Goal: Task Accomplishment & Management: Manage account settings

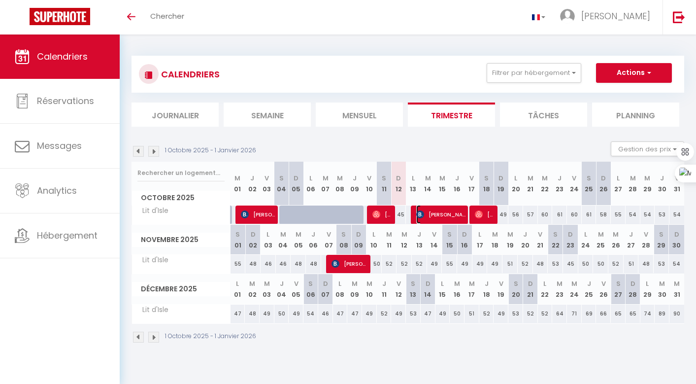
click at [445, 213] on span "[PERSON_NAME]" at bounding box center [440, 214] width 49 height 19
select select "OK"
select select "KO"
select select "0"
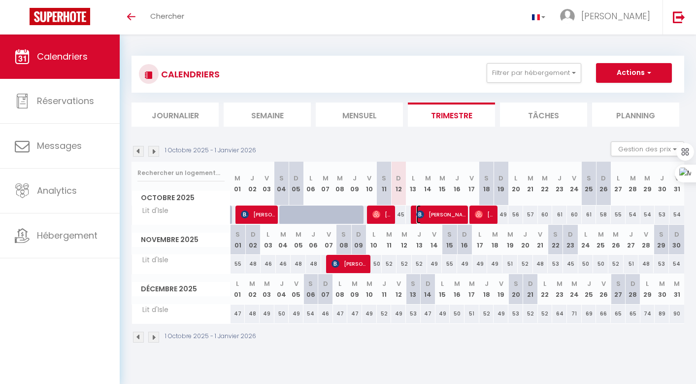
select select "1"
select select
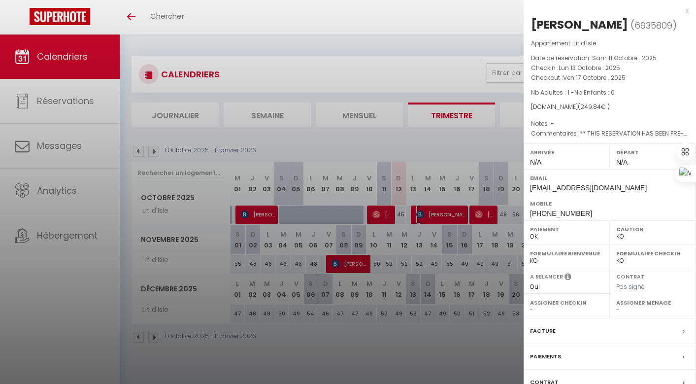
select select "33930"
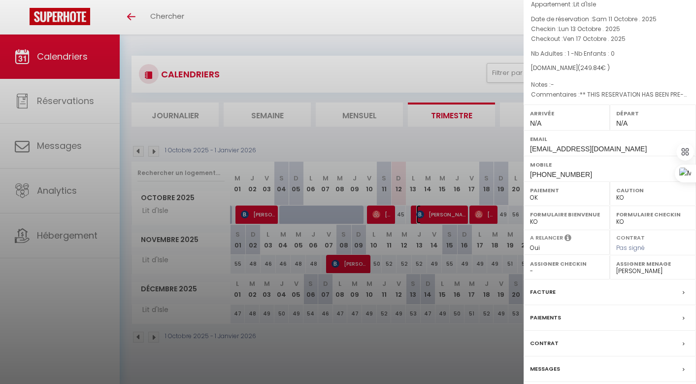
scroll to position [75, 0]
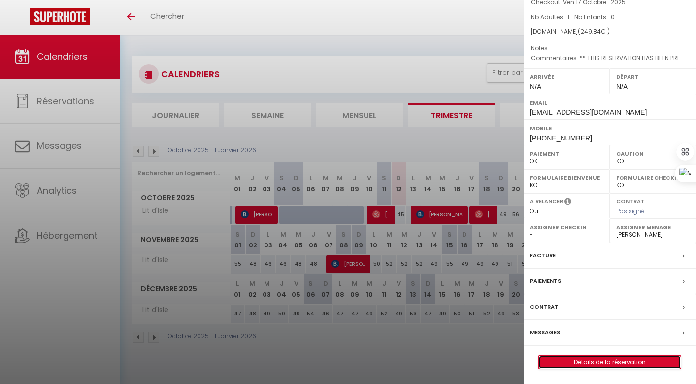
click at [591, 362] on link "Détails de la réservation" at bounding box center [610, 362] width 142 height 13
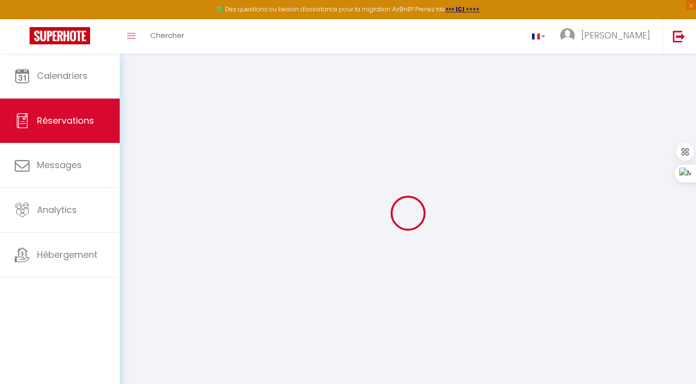
type input "[PERSON_NAME]"
type input "Salvaudon"
type input "[EMAIL_ADDRESS][DOMAIN_NAME]"
type input "[PHONE_NUMBER]"
type input "[STREET_ADDRESS]"
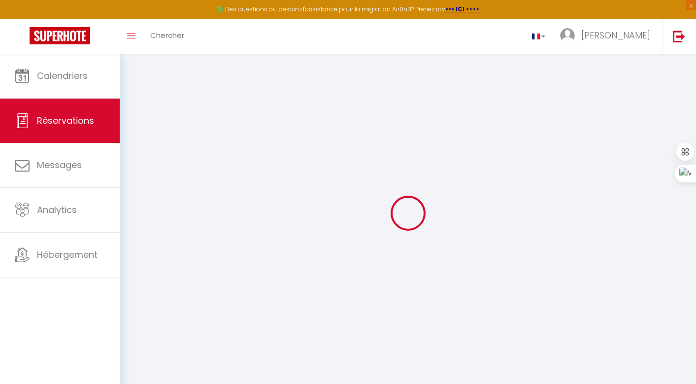
type input "Pontlevoy"
select select "FR"
type input "40"
type input "35.84"
type input "3.5"
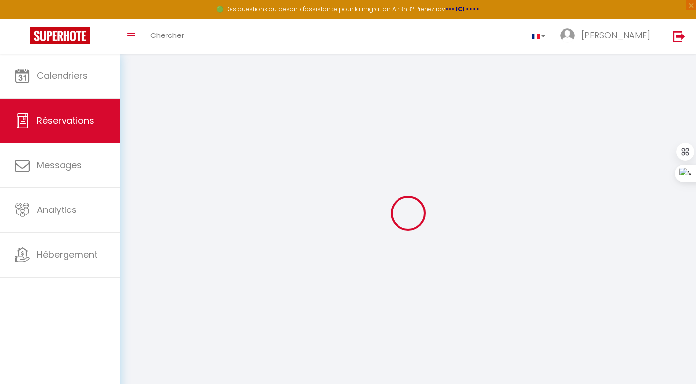
select select "59831"
select select "1"
select select
type input "1"
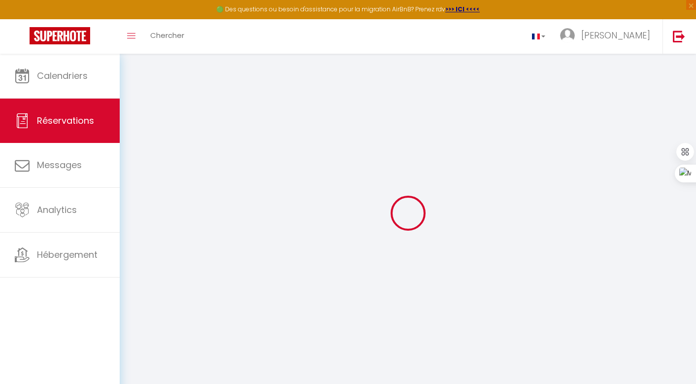
select select "12"
select select
type input "198.9"
checkbox input "false"
select select "2"
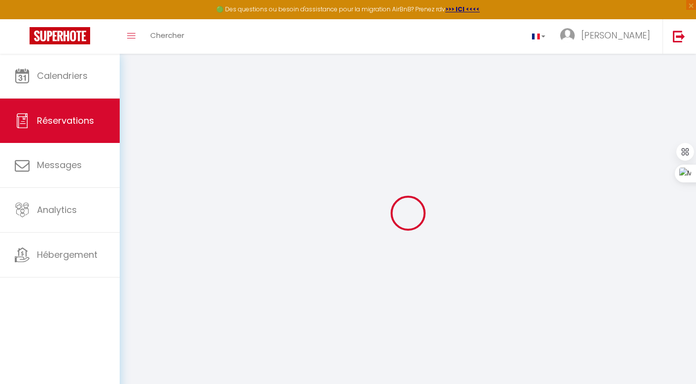
type input "35"
type input "0"
select select
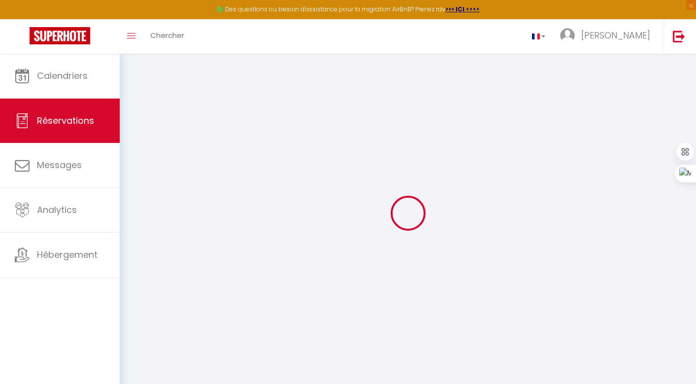
select select "14"
checkbox input "false"
select select
checkbox input "false"
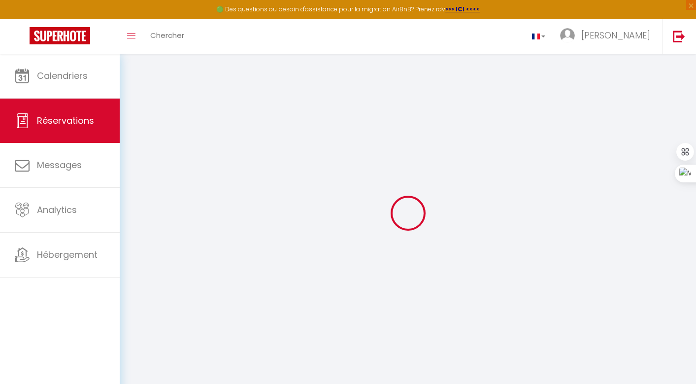
select select
checkbox input "false"
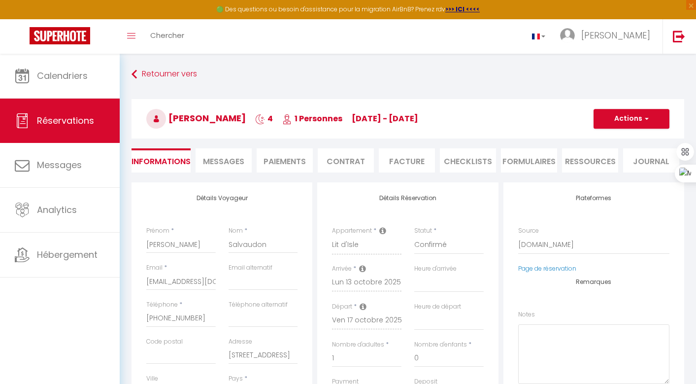
select select
checkbox input "false"
type \?1 "** THIS RESERVATION HAS BEEN PRE-PAID ** BOOKING NOTE : Payment charge is EUR 3…"
type input "10.94"
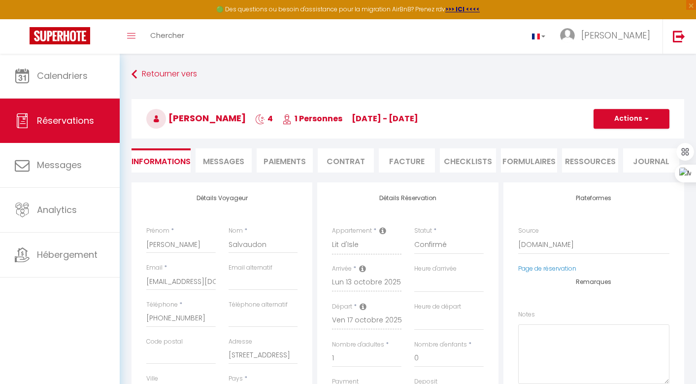
select select
checkbox input "false"
select select
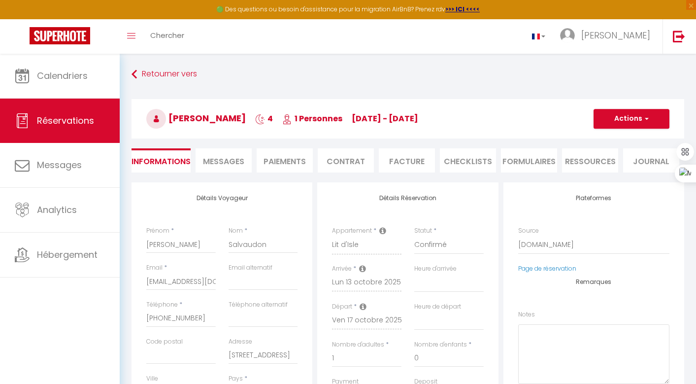
click at [158, 121] on icon at bounding box center [156, 119] width 20 height 20
click at [216, 119] on span "[PERSON_NAME]" at bounding box center [196, 118] width 100 height 12
click at [160, 117] on icon at bounding box center [156, 119] width 20 height 20
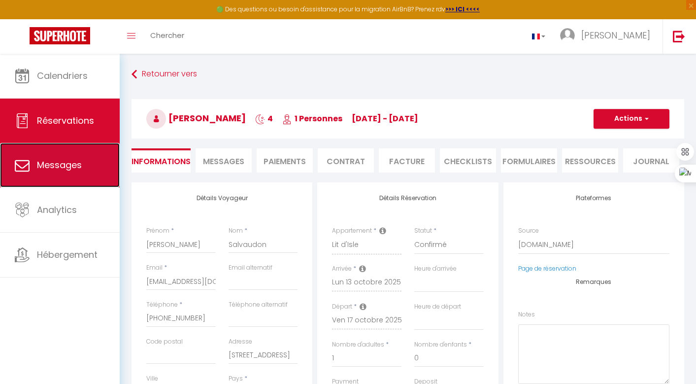
click at [63, 164] on span "Messages" at bounding box center [59, 165] width 45 height 12
select select "message"
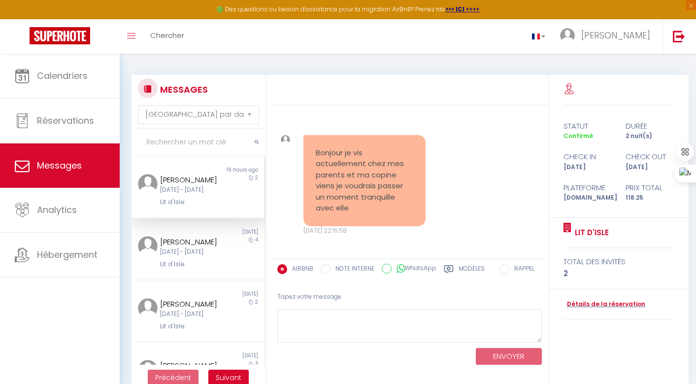
scroll to position [4507, 0]
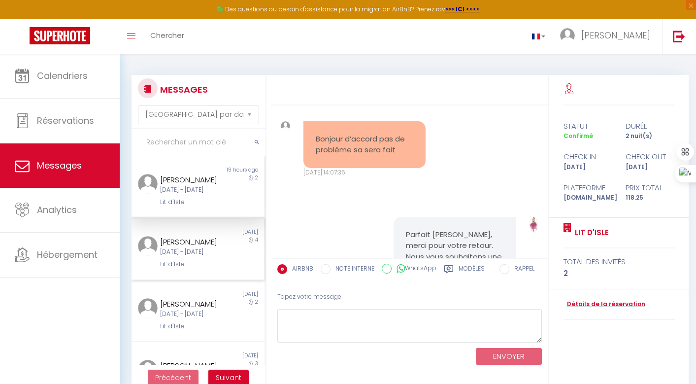
click at [204, 257] on div "[DATE] - [DATE]" at bounding box center [192, 251] width 65 height 9
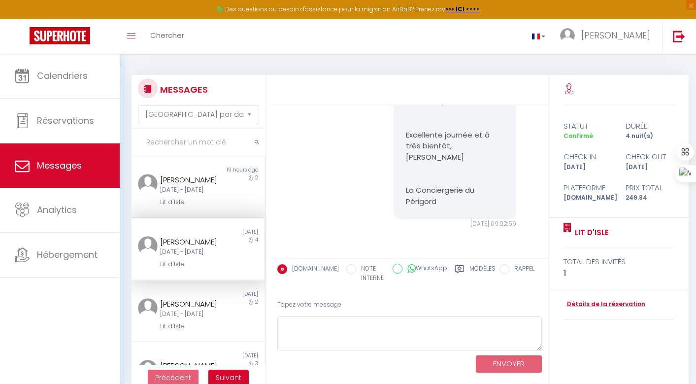
scroll to position [550, 0]
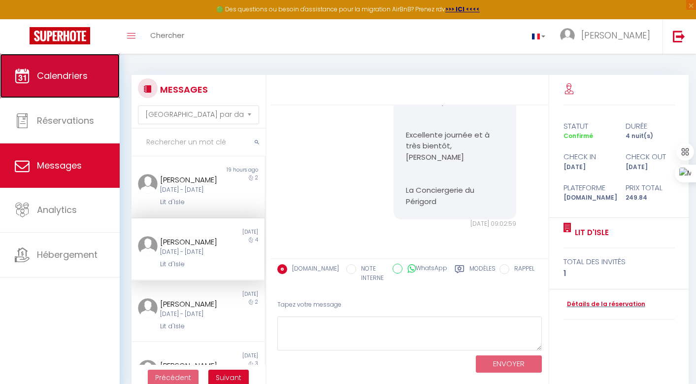
click at [52, 74] on span "Calendriers" at bounding box center [62, 75] width 51 height 12
